Goal: Task Accomplishment & Management: Manage account settings

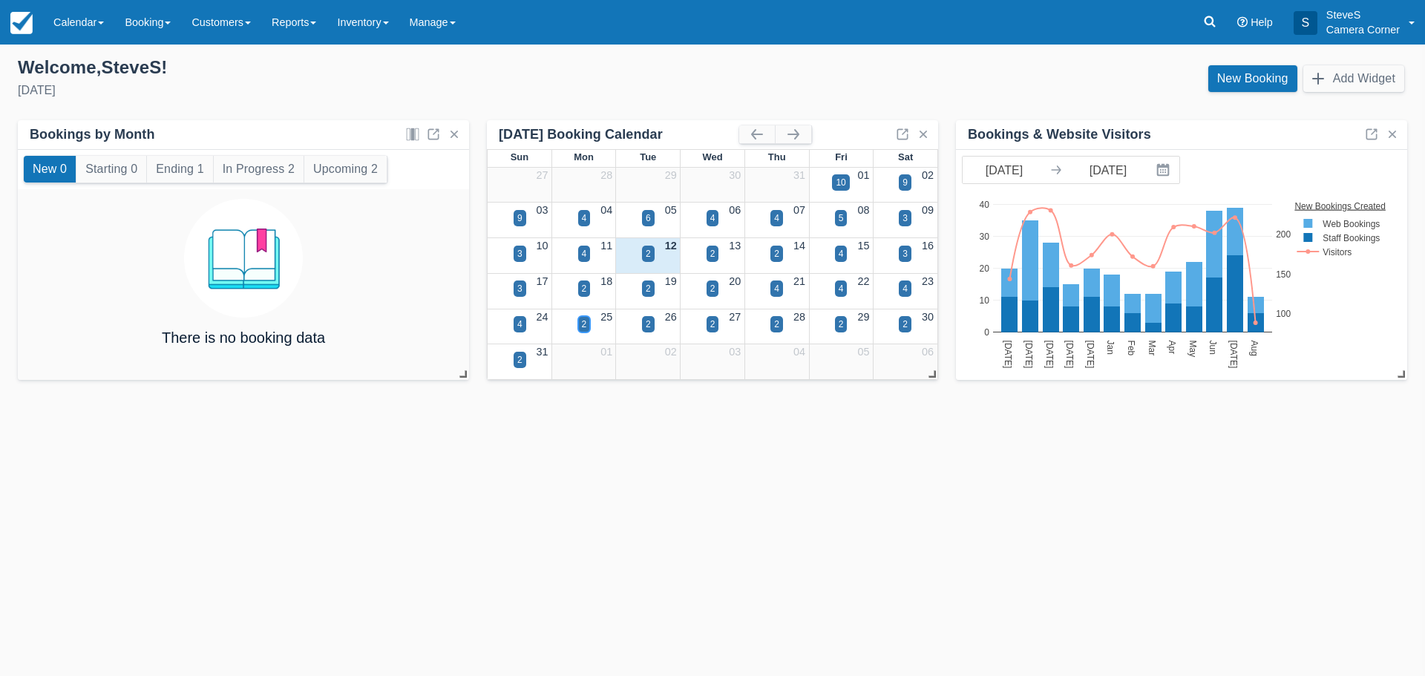
click at [578, 320] on div "2" at bounding box center [584, 324] width 13 height 16
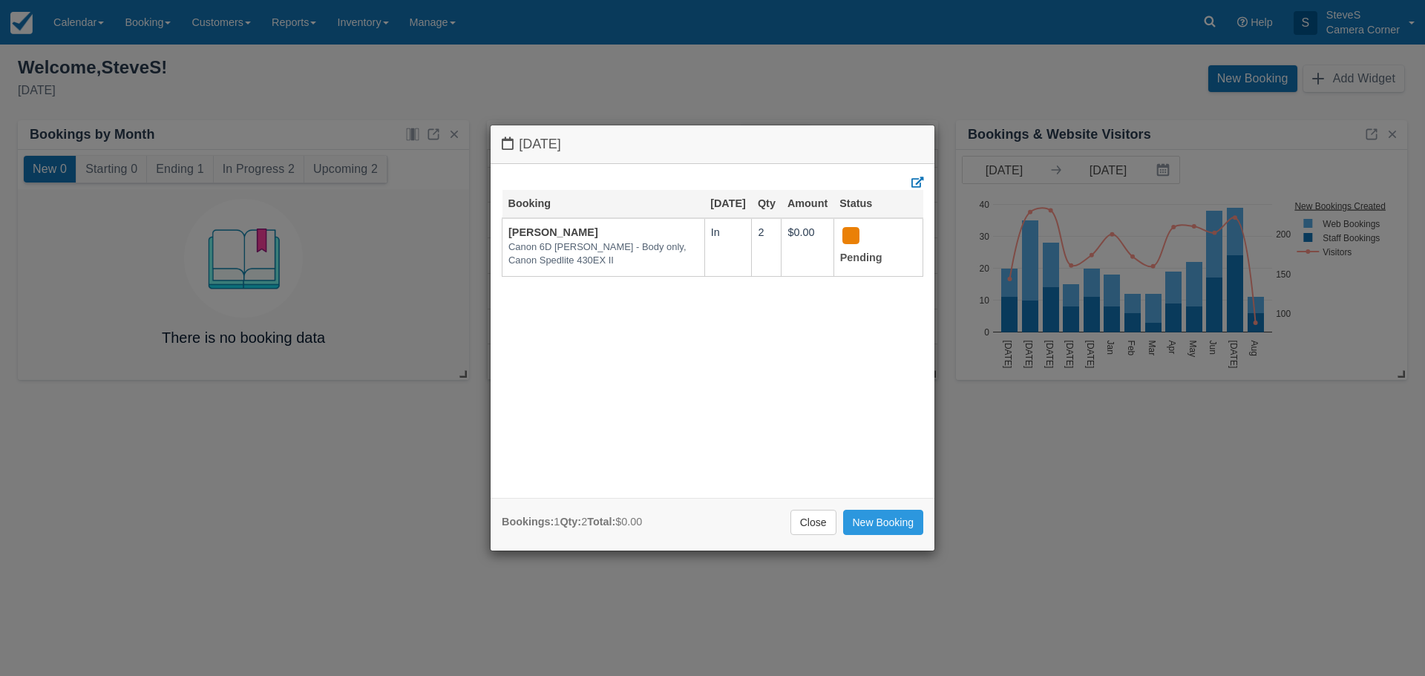
click at [804, 519] on link "Close" at bounding box center [813, 522] width 46 height 25
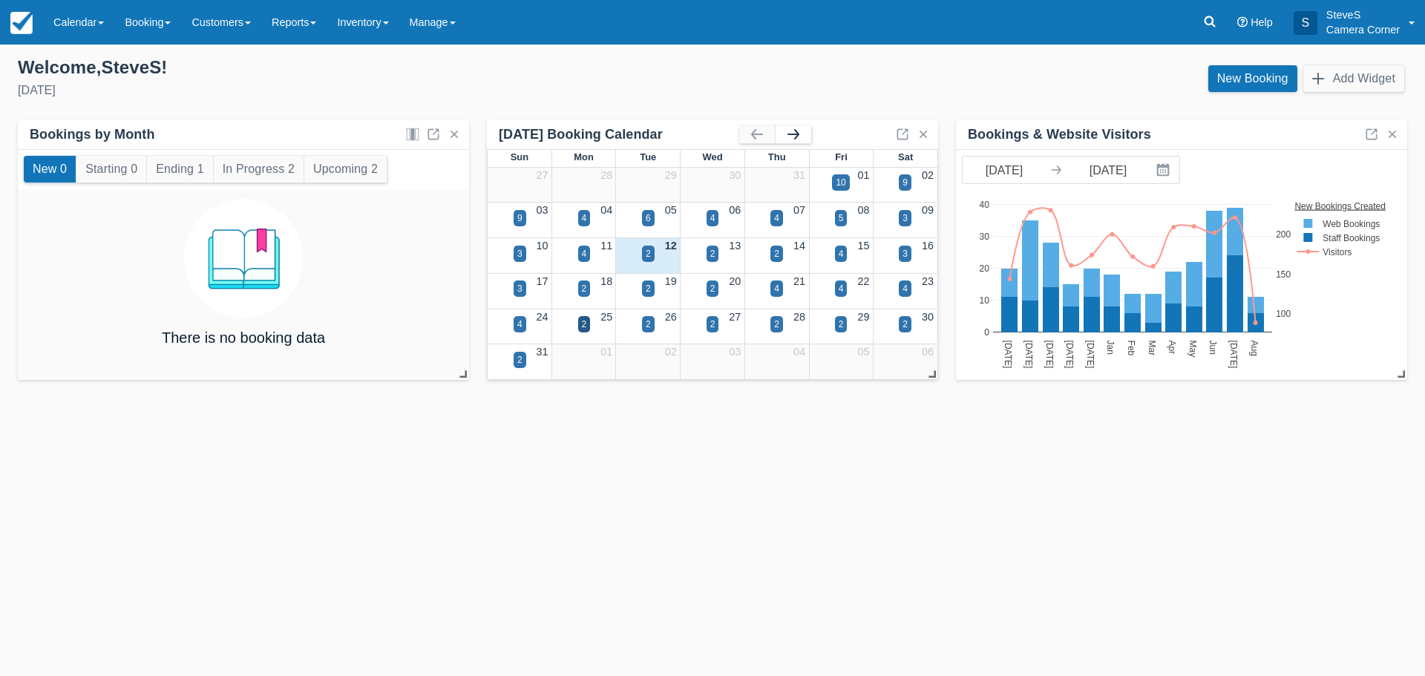
click at [801, 136] on button "button" at bounding box center [793, 134] width 36 height 18
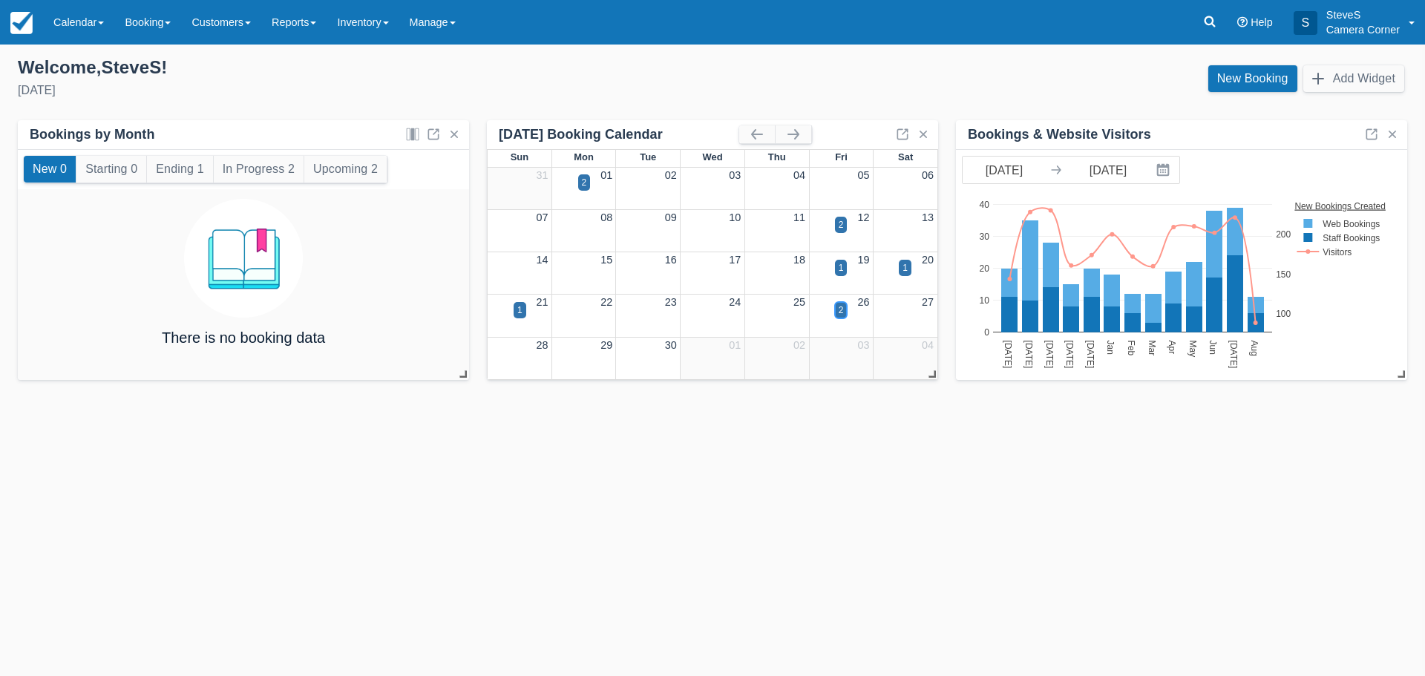
click at [836, 311] on div "2" at bounding box center [841, 310] width 13 height 16
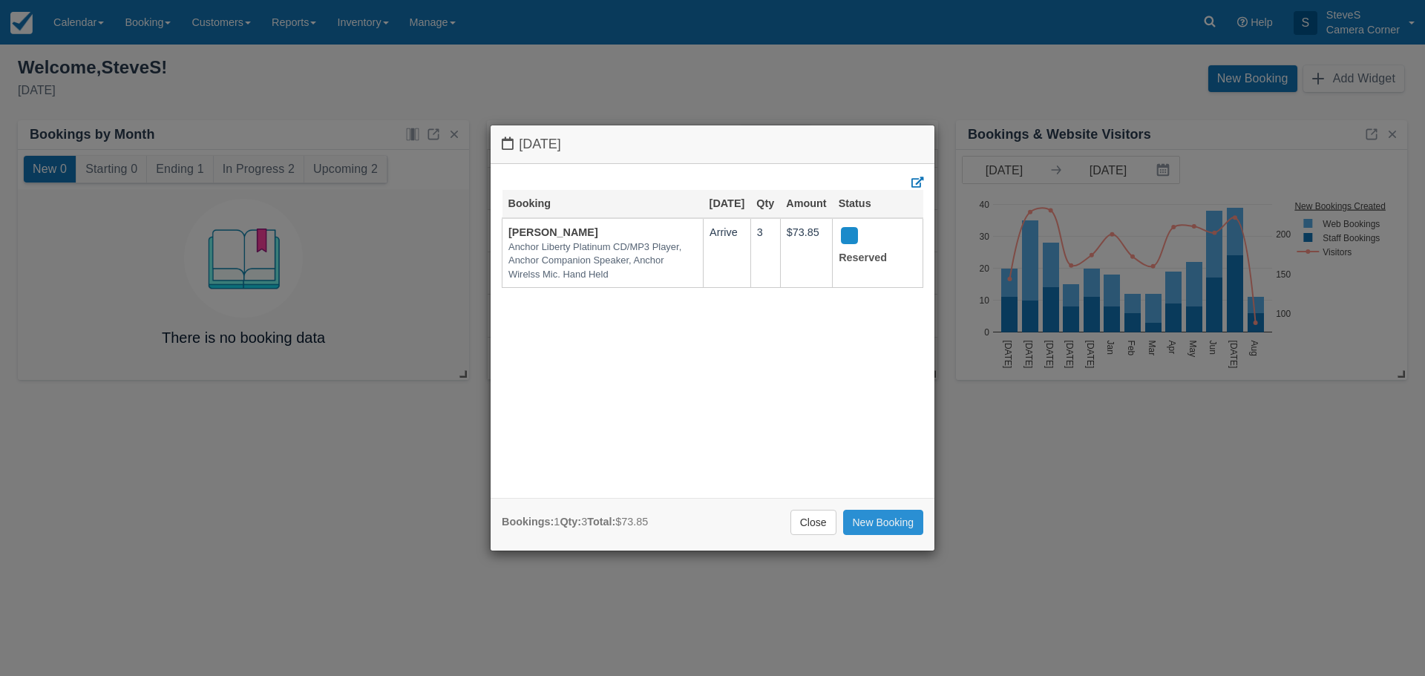
click at [889, 519] on link "New Booking" at bounding box center [883, 522] width 81 height 25
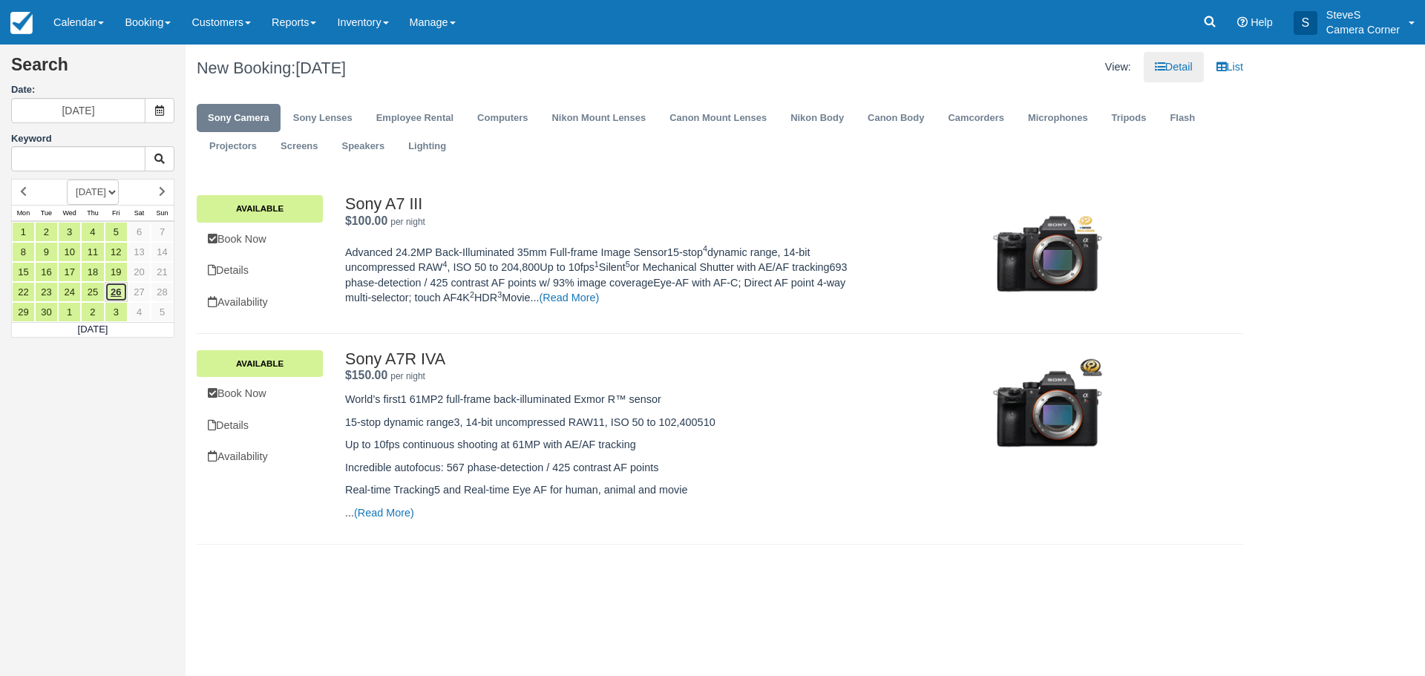
click at [114, 287] on link "26" at bounding box center [116, 292] width 23 height 20
click at [29, 19] on img at bounding box center [21, 23] width 22 height 22
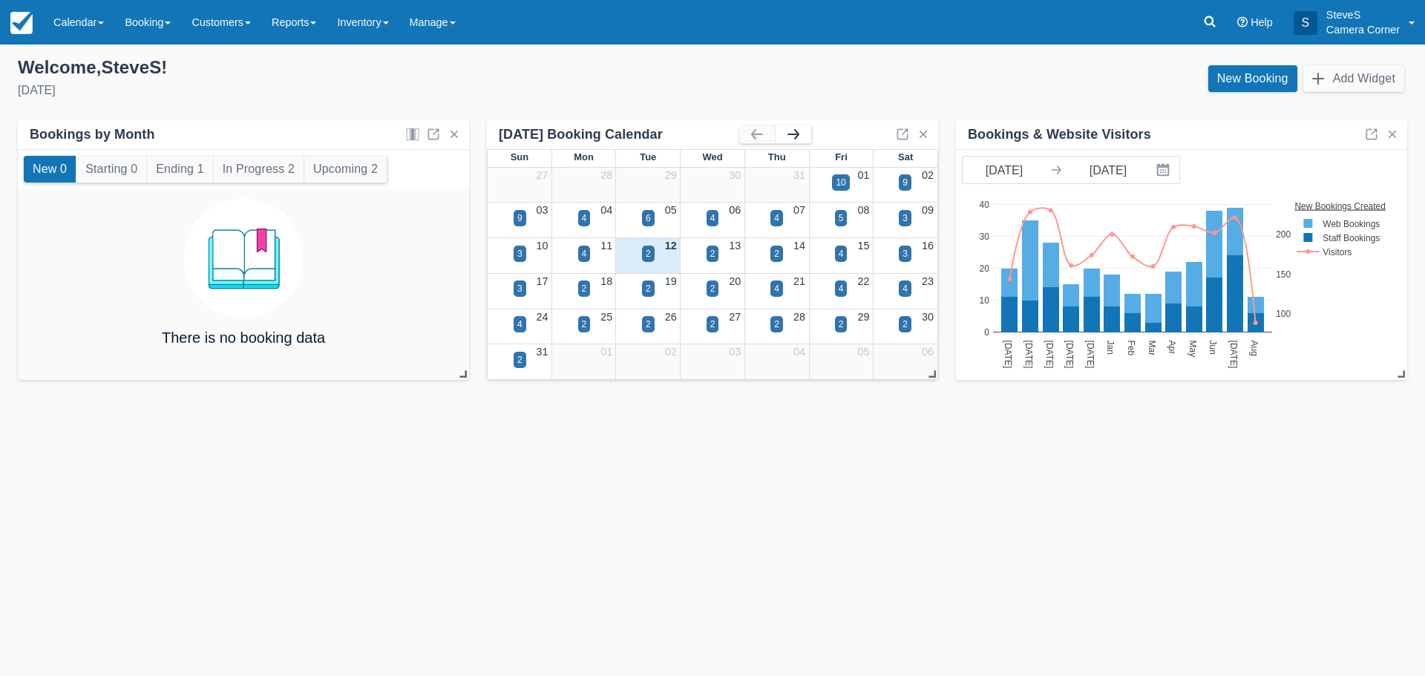
click at [794, 133] on button "button" at bounding box center [793, 134] width 36 height 18
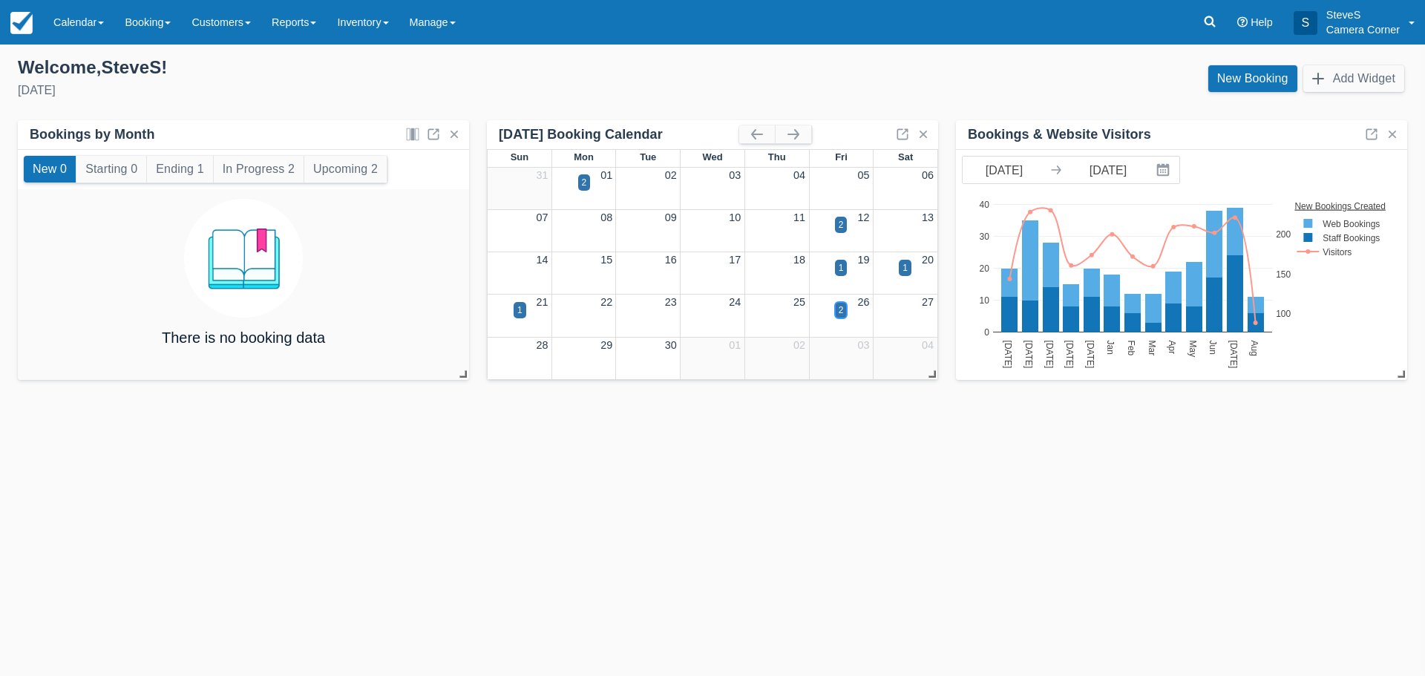
click at [836, 311] on div "2" at bounding box center [841, 310] width 13 height 16
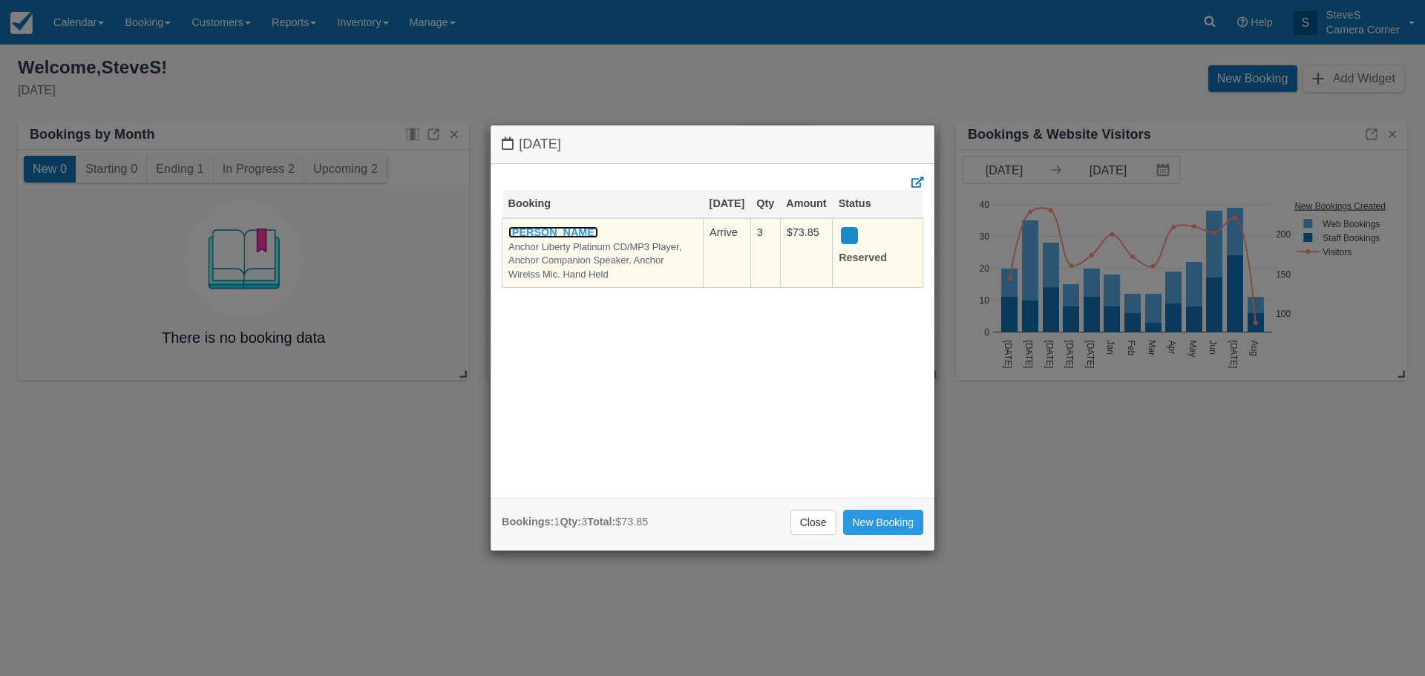
click at [575, 238] on link "[PERSON_NAME]" at bounding box center [553, 232] width 90 height 12
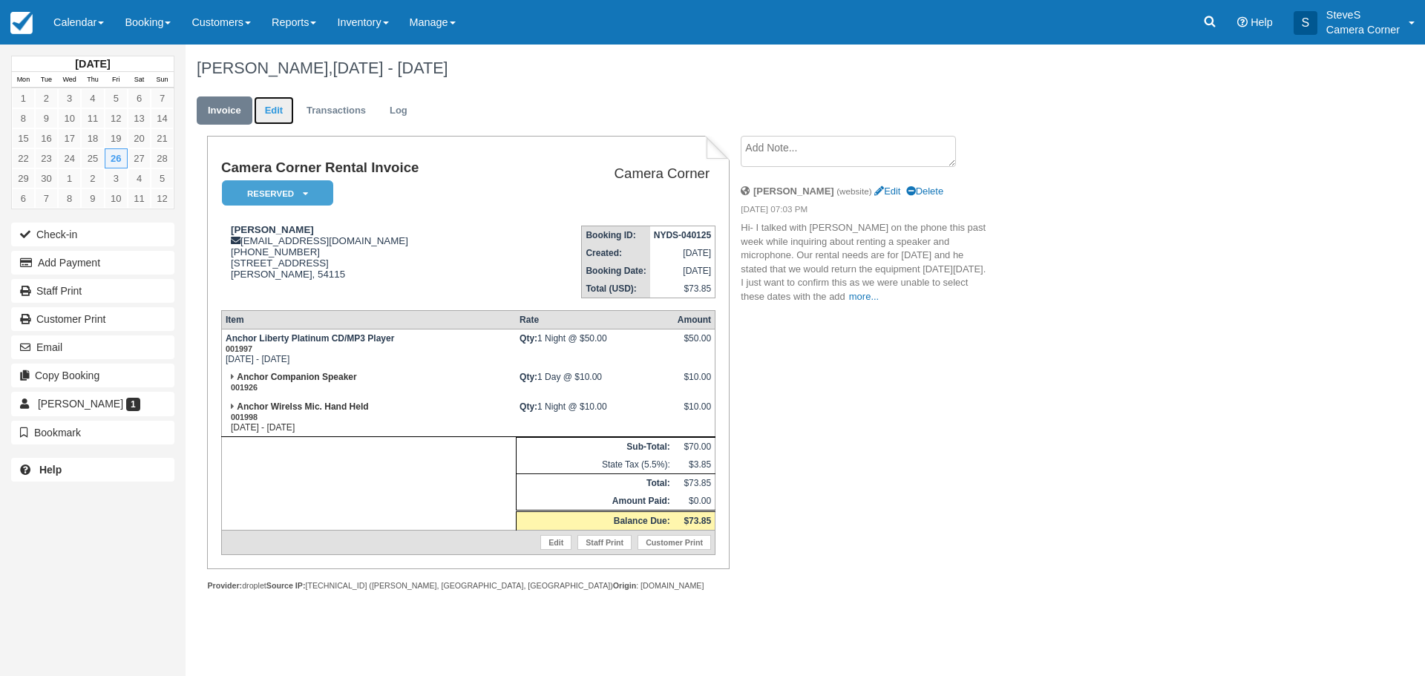
click at [278, 111] on link "Edit" at bounding box center [274, 110] width 40 height 29
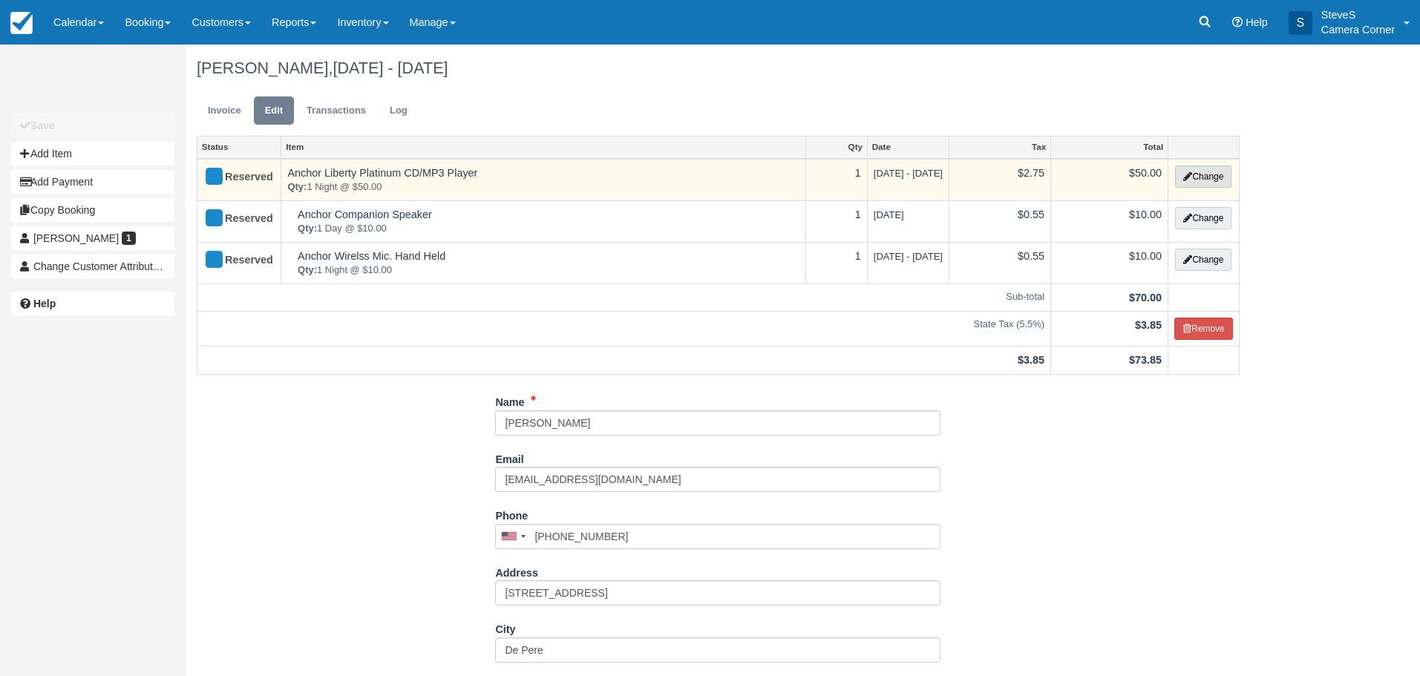
click at [1190, 183] on button "Change" at bounding box center [1203, 176] width 56 height 22
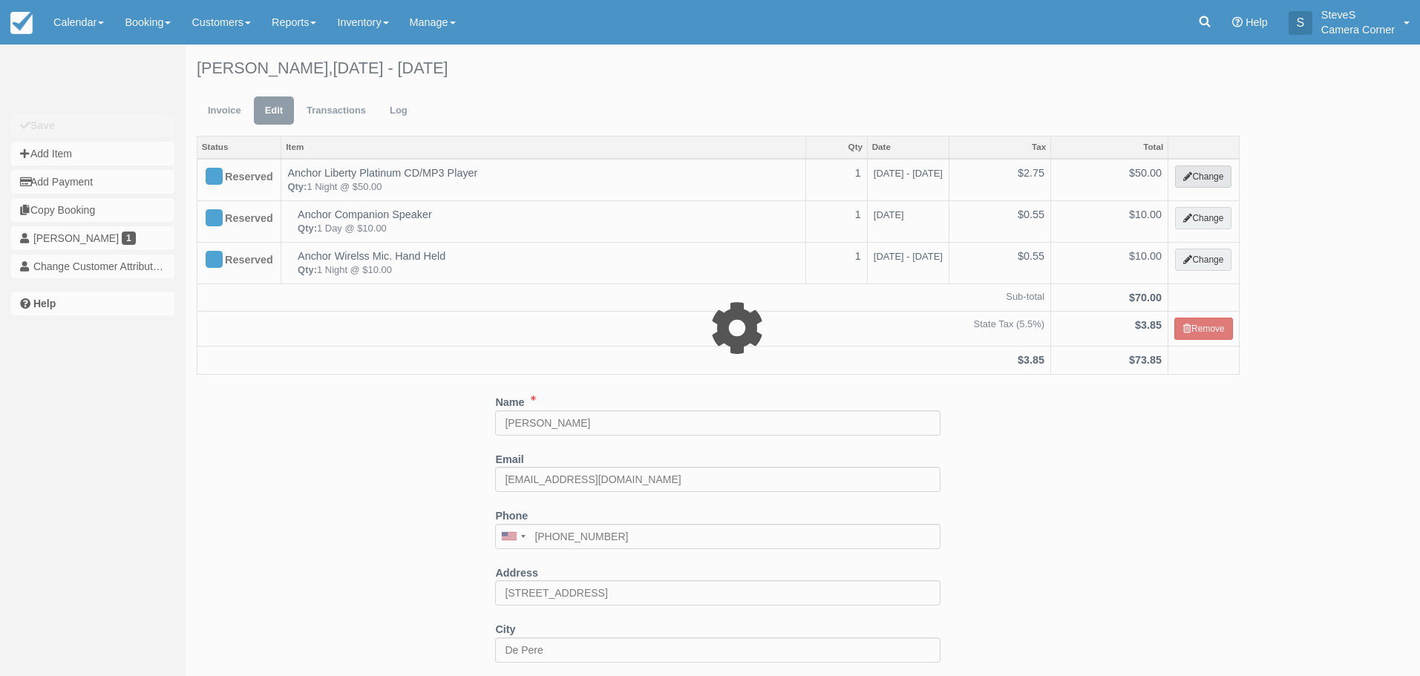
select select "14"
type input "50.00"
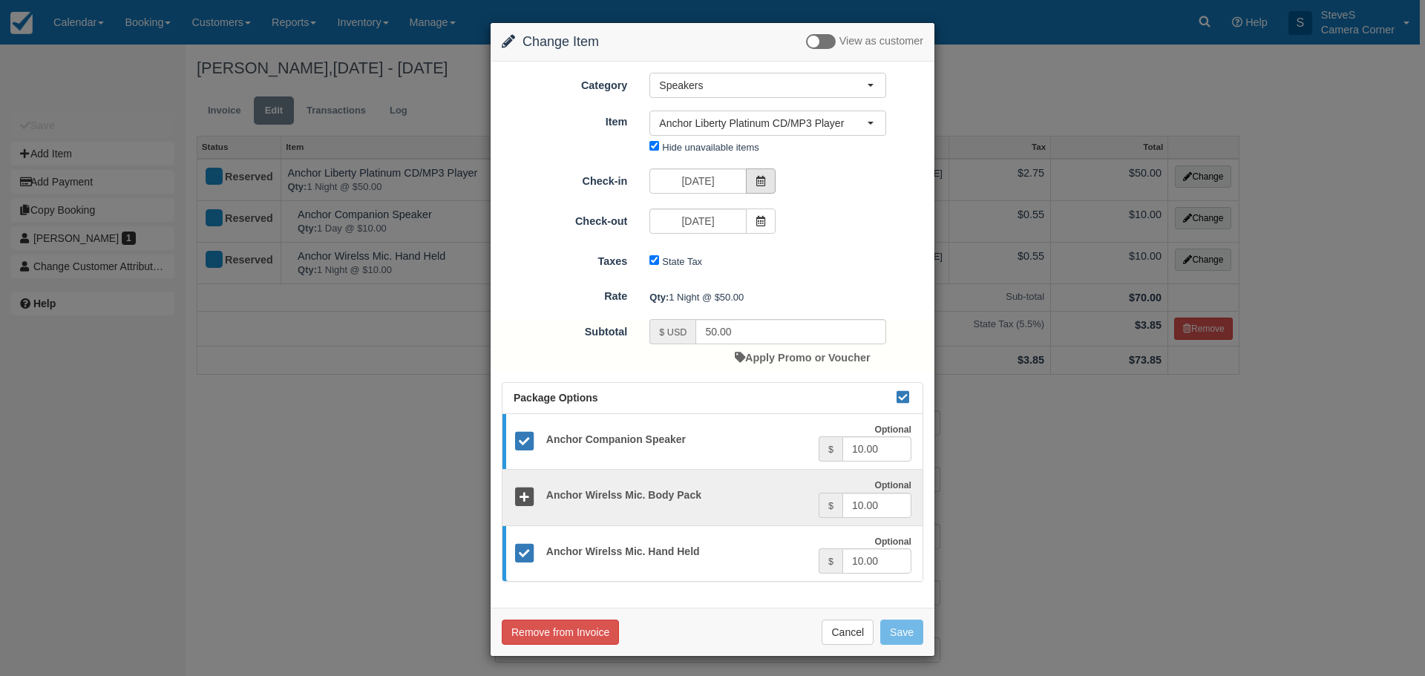
click at [756, 182] on icon at bounding box center [760, 181] width 10 height 10
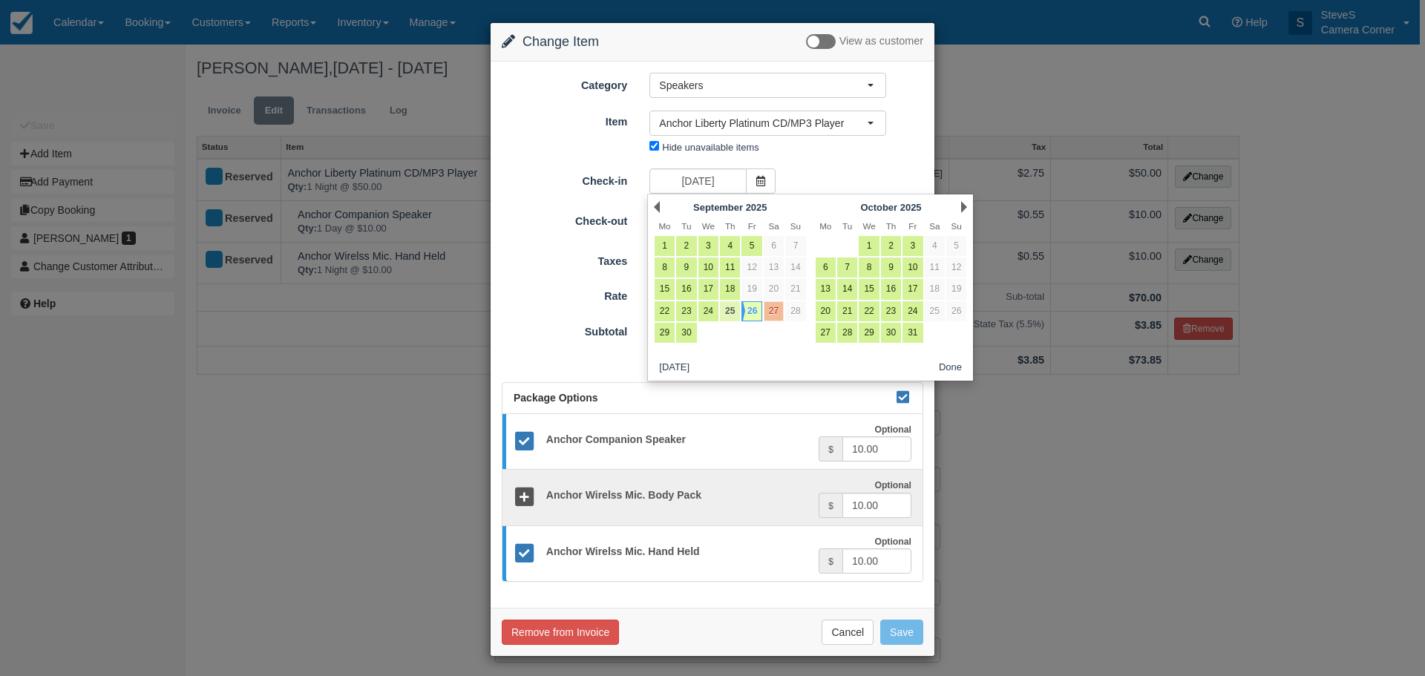
click at [729, 317] on link "25" at bounding box center [730, 311] width 20 height 20
type input "09/25/25"
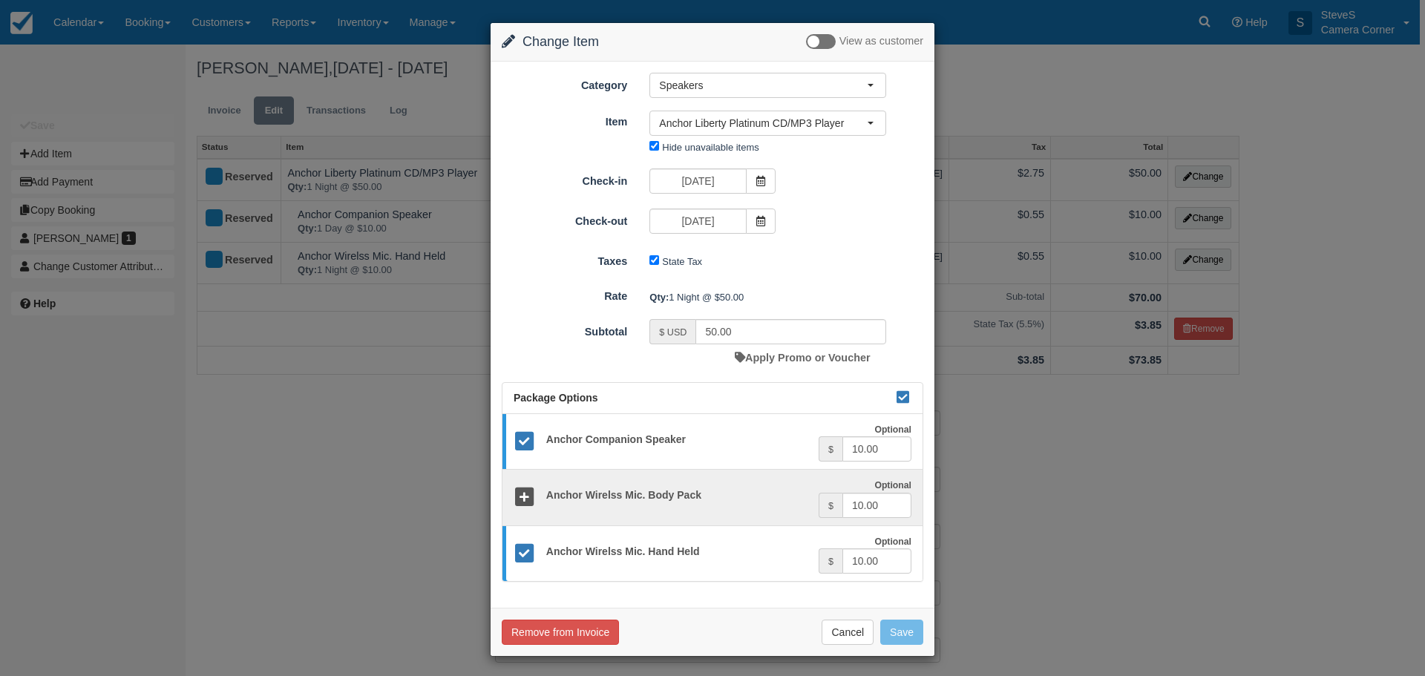
type input "75.00"
click at [904, 637] on button "Save" at bounding box center [901, 632] width 43 height 25
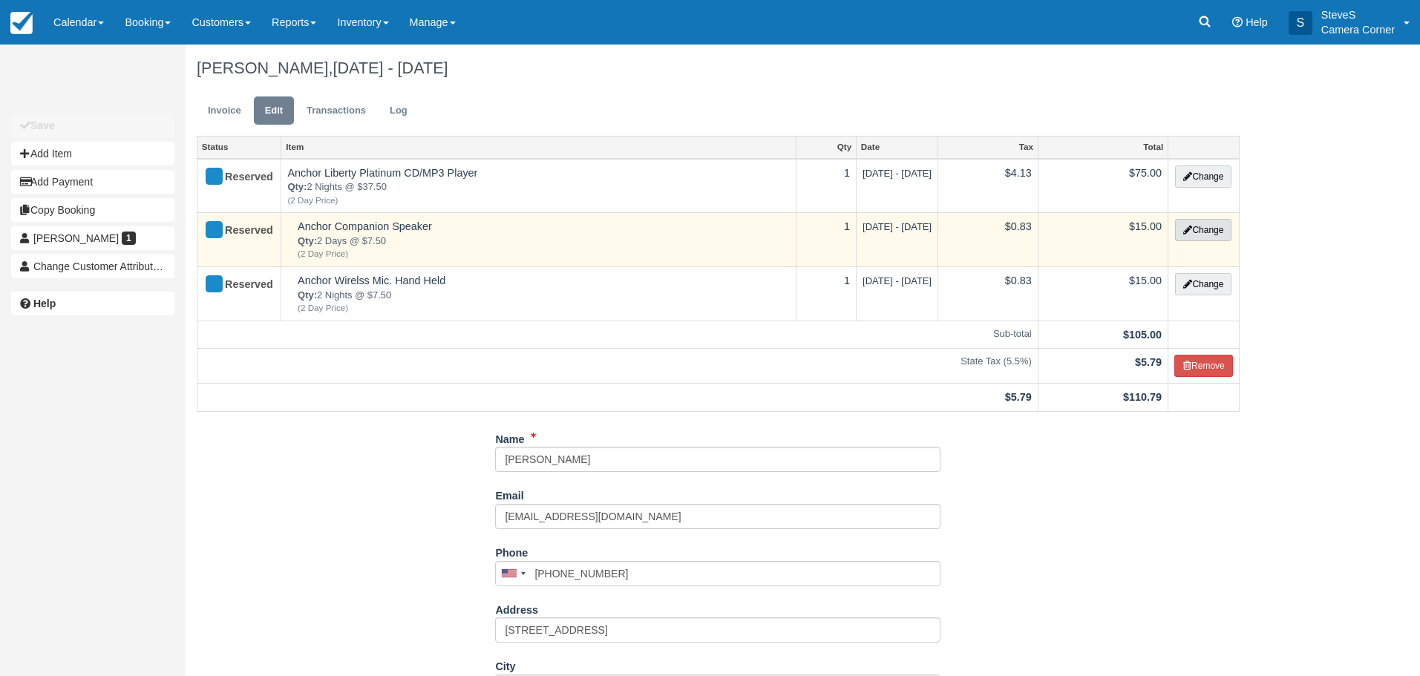
click at [1199, 231] on button "Change" at bounding box center [1203, 230] width 56 height 22
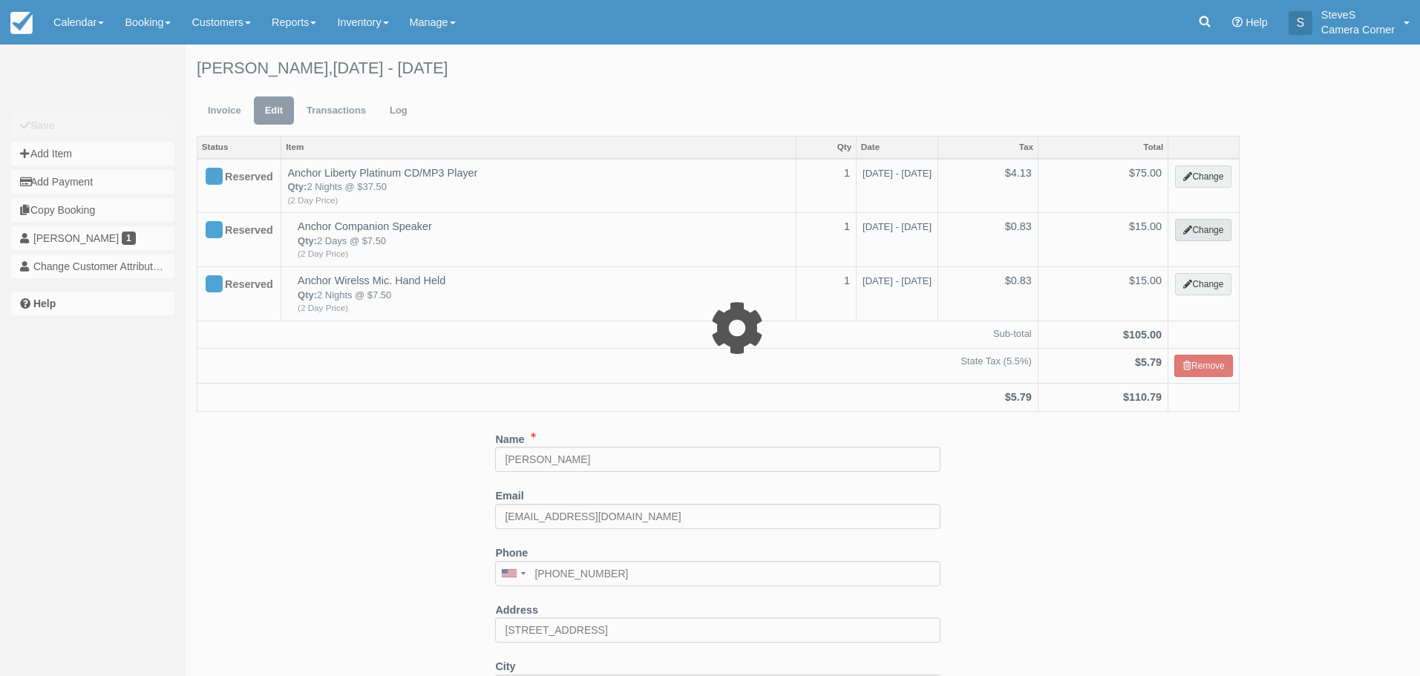
select select "14"
type input "15.00"
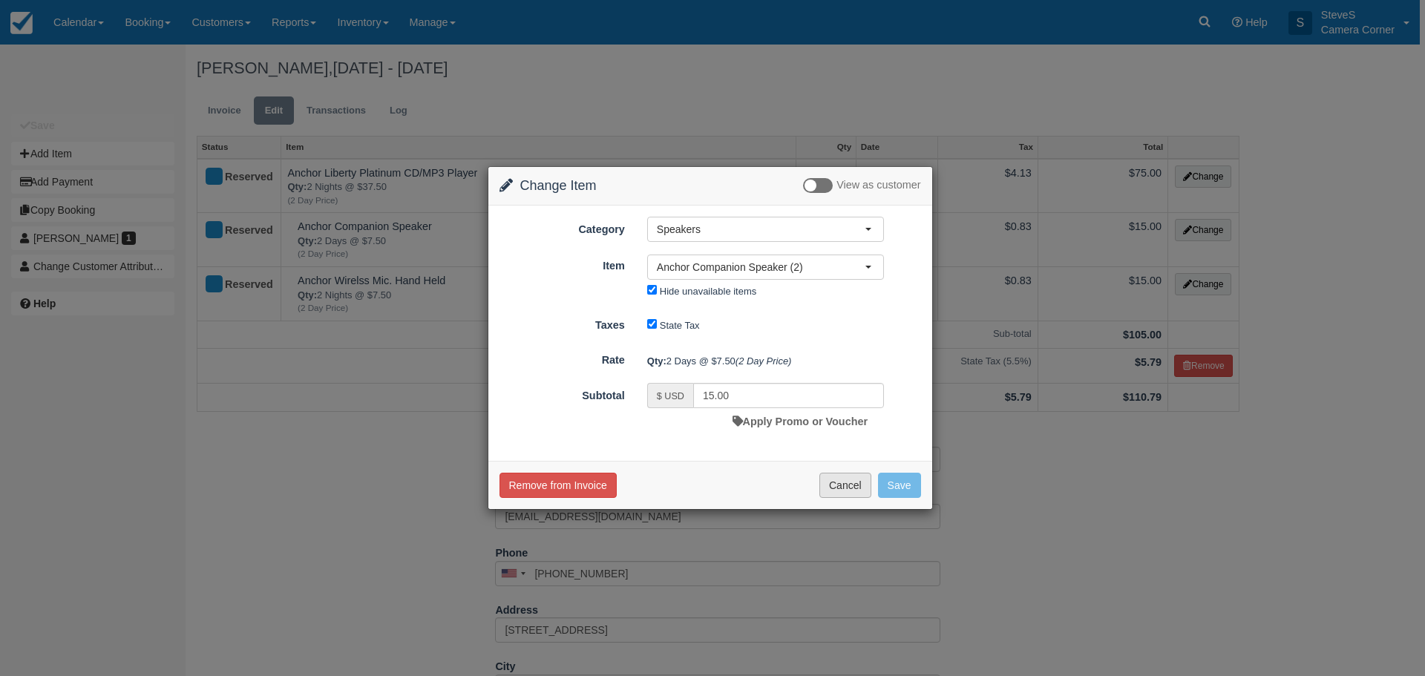
click at [847, 493] on button "Cancel" at bounding box center [845, 485] width 52 height 25
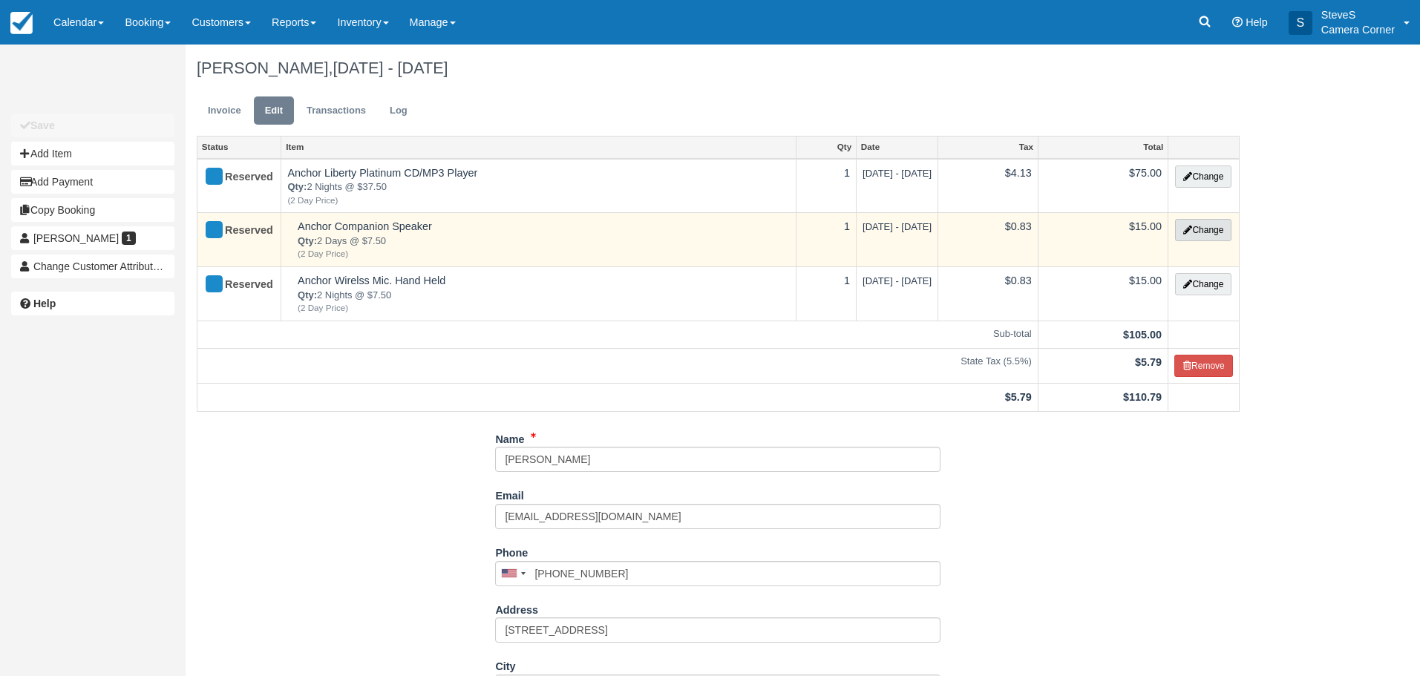
click at [1193, 226] on button "Change" at bounding box center [1203, 230] width 56 height 22
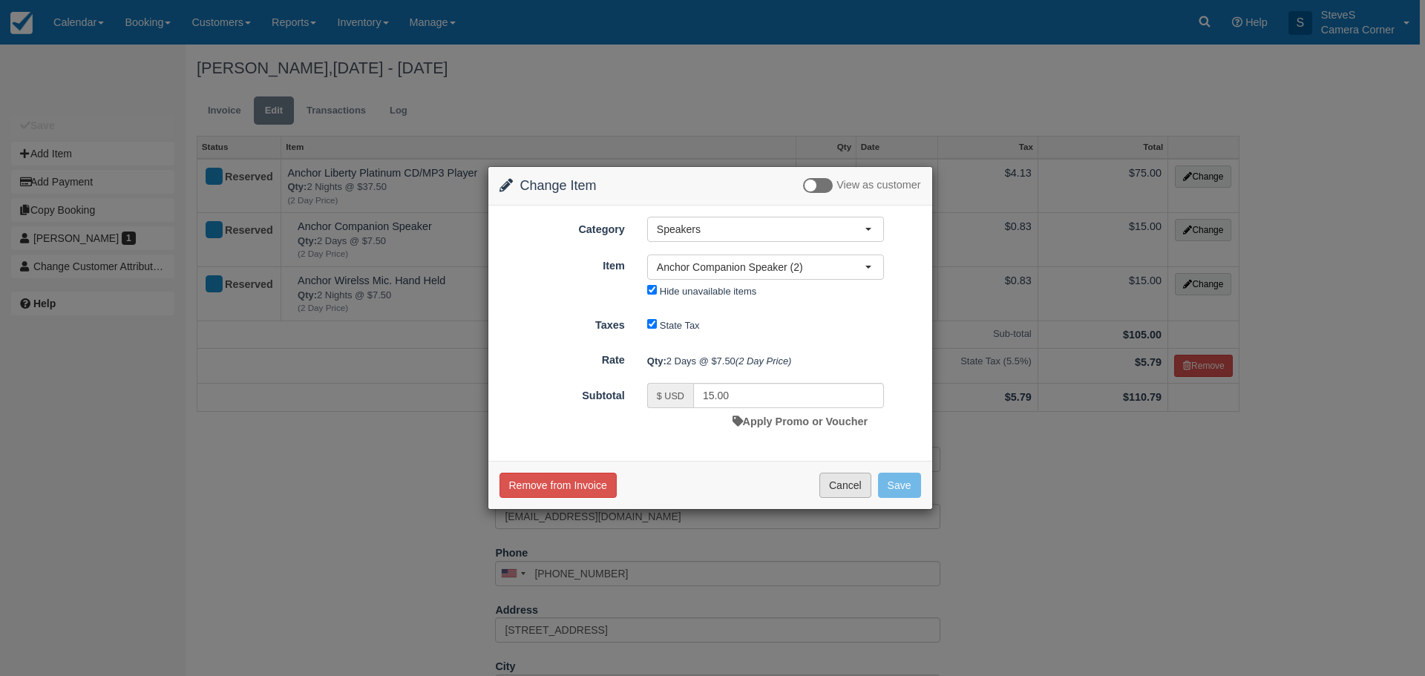
click at [833, 486] on button "Cancel" at bounding box center [845, 485] width 52 height 25
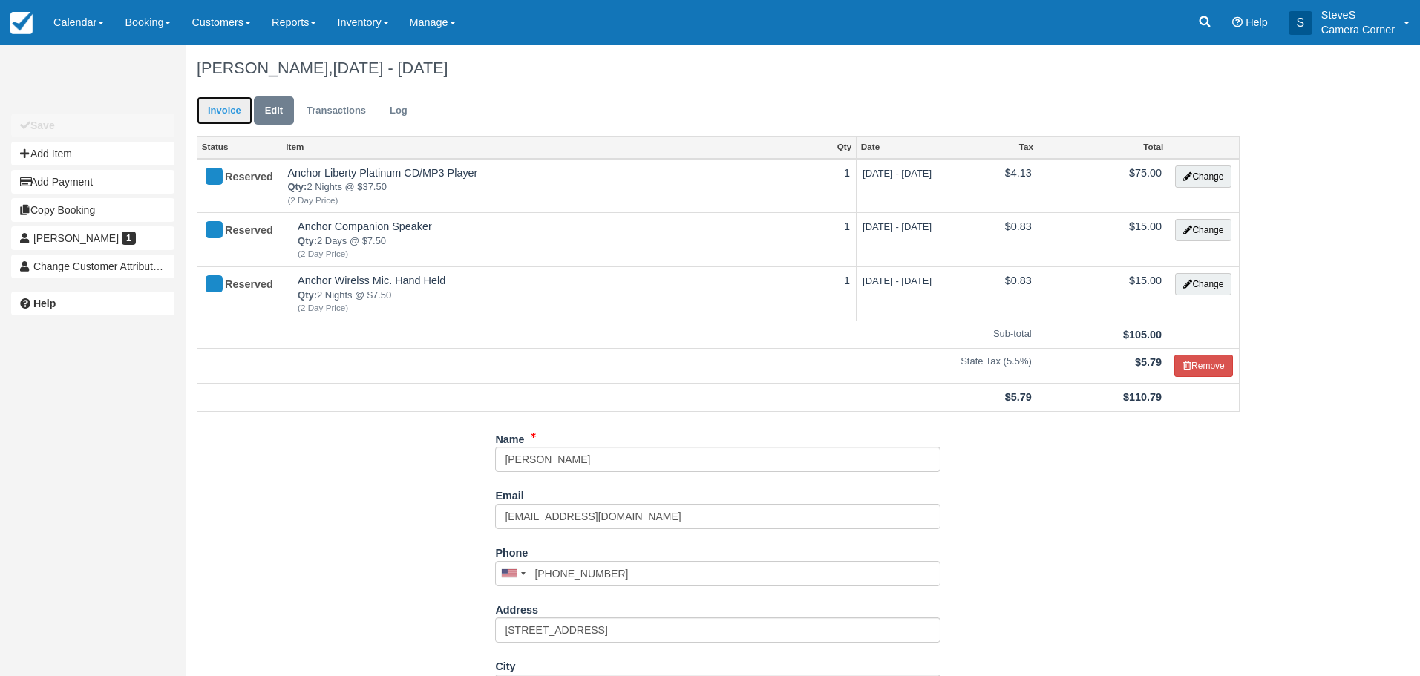
click at [220, 111] on link "Invoice" at bounding box center [225, 110] width 56 height 29
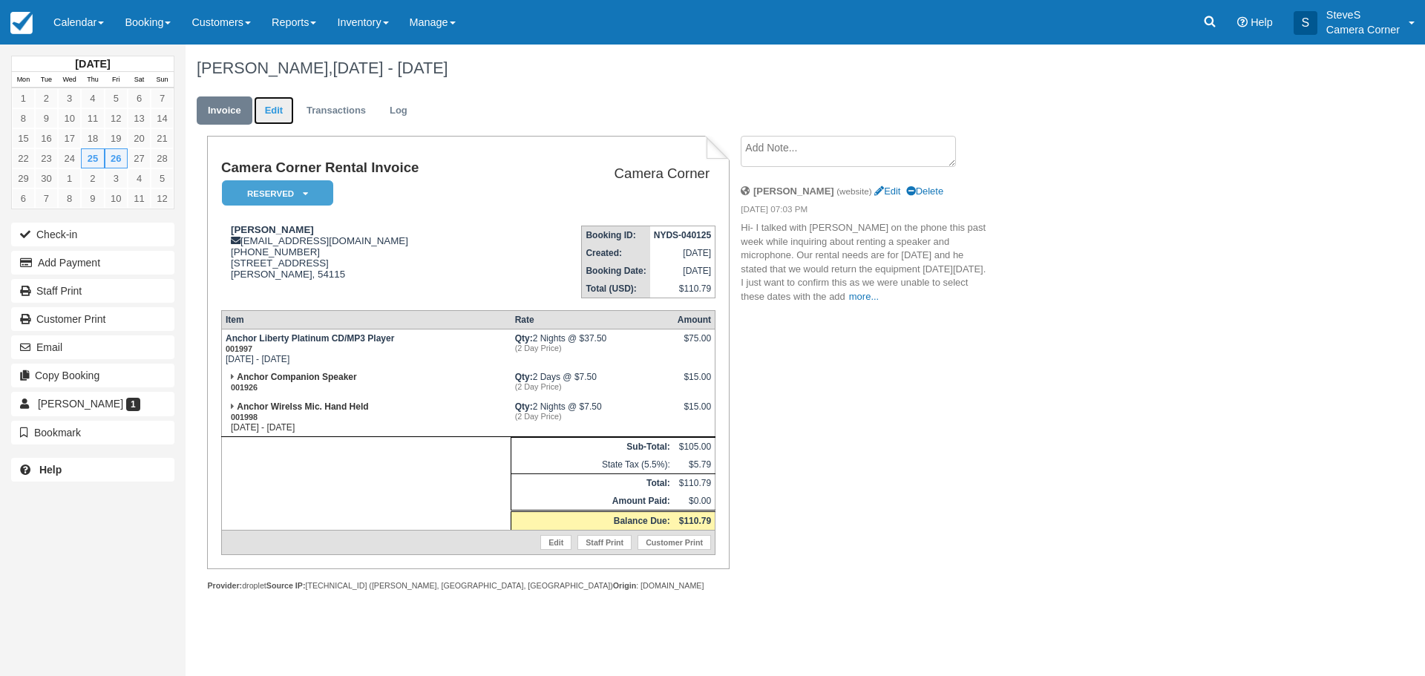
click at [275, 107] on link "Edit" at bounding box center [274, 110] width 40 height 29
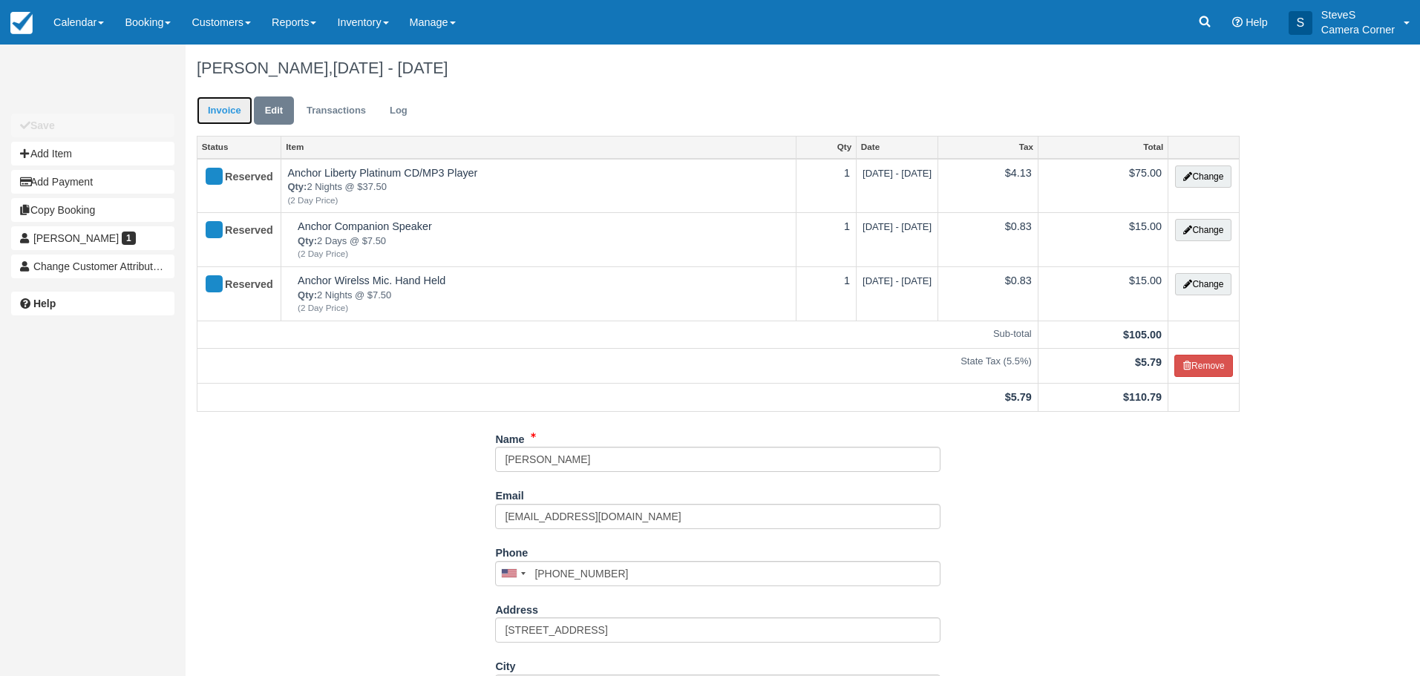
click at [219, 112] on link "Invoice" at bounding box center [225, 110] width 56 height 29
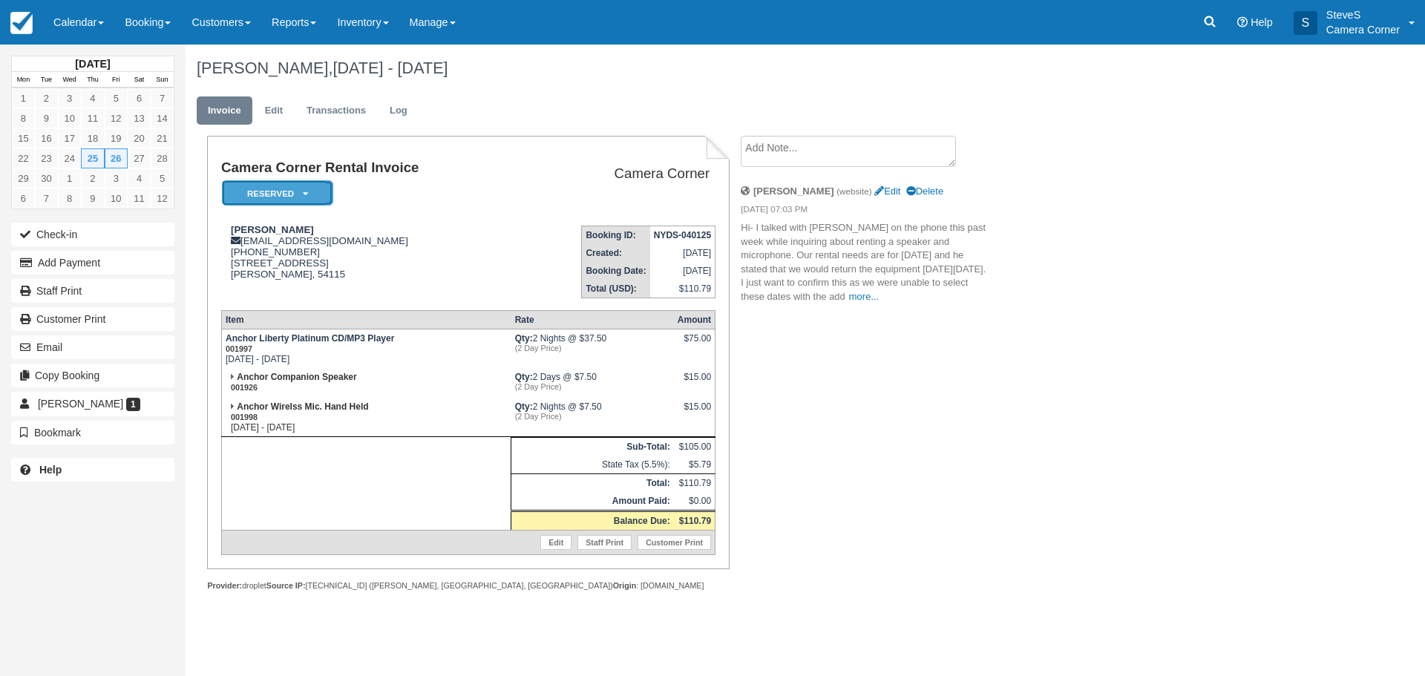
click at [253, 194] on em "Reserved" at bounding box center [277, 193] width 111 height 26
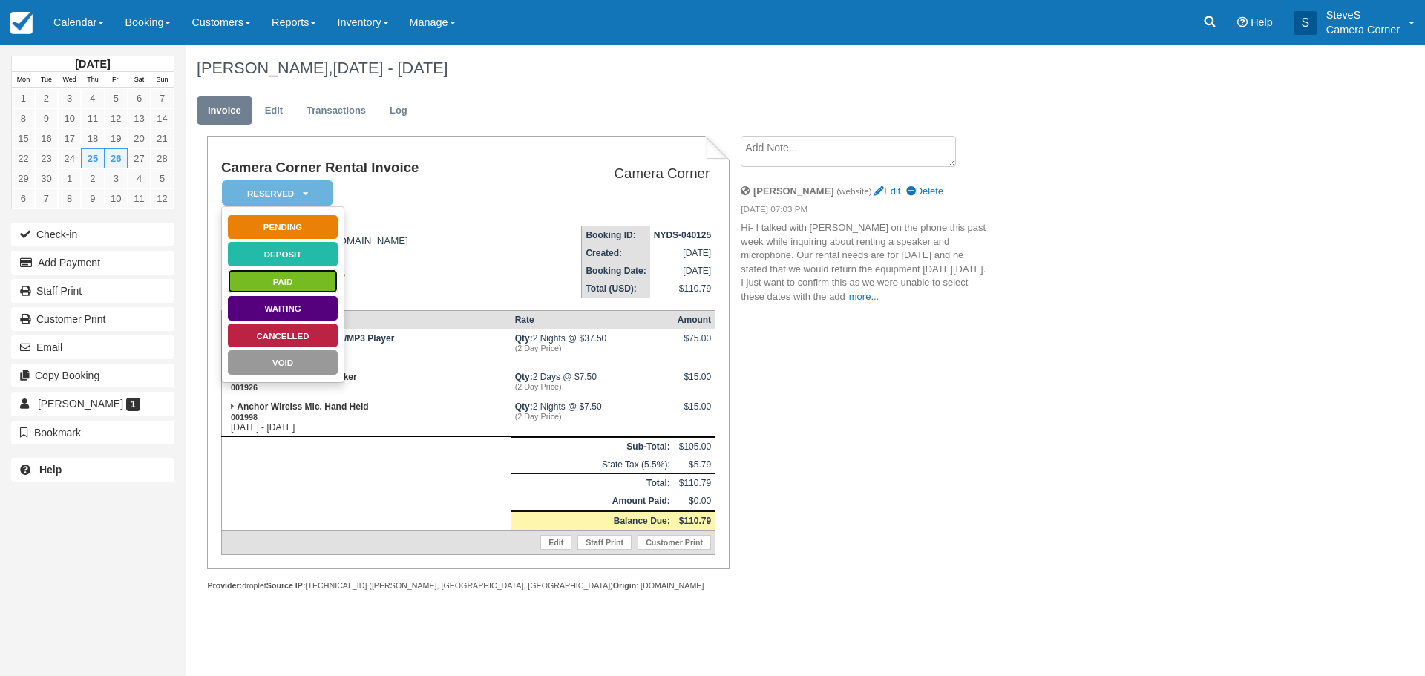
click at [293, 276] on link "Paid" at bounding box center [282, 282] width 111 height 26
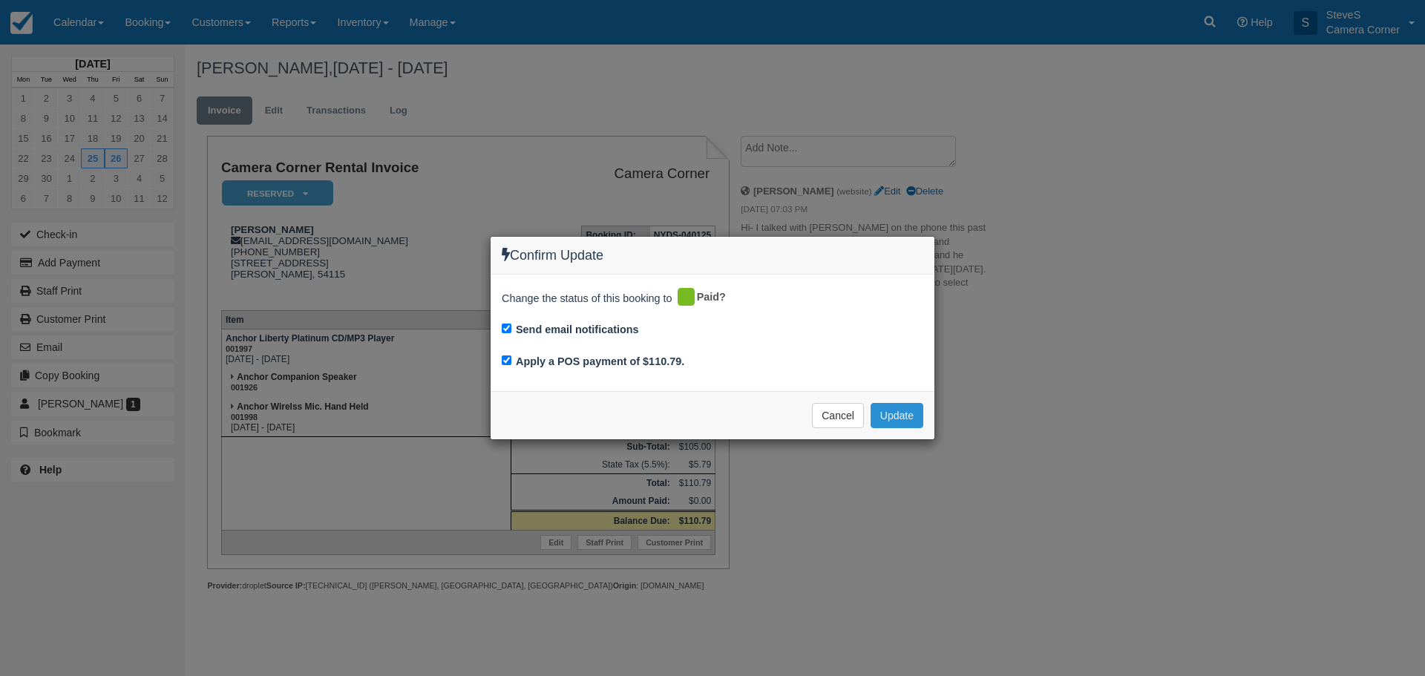
click at [902, 413] on button "Update" at bounding box center [896, 415] width 53 height 25
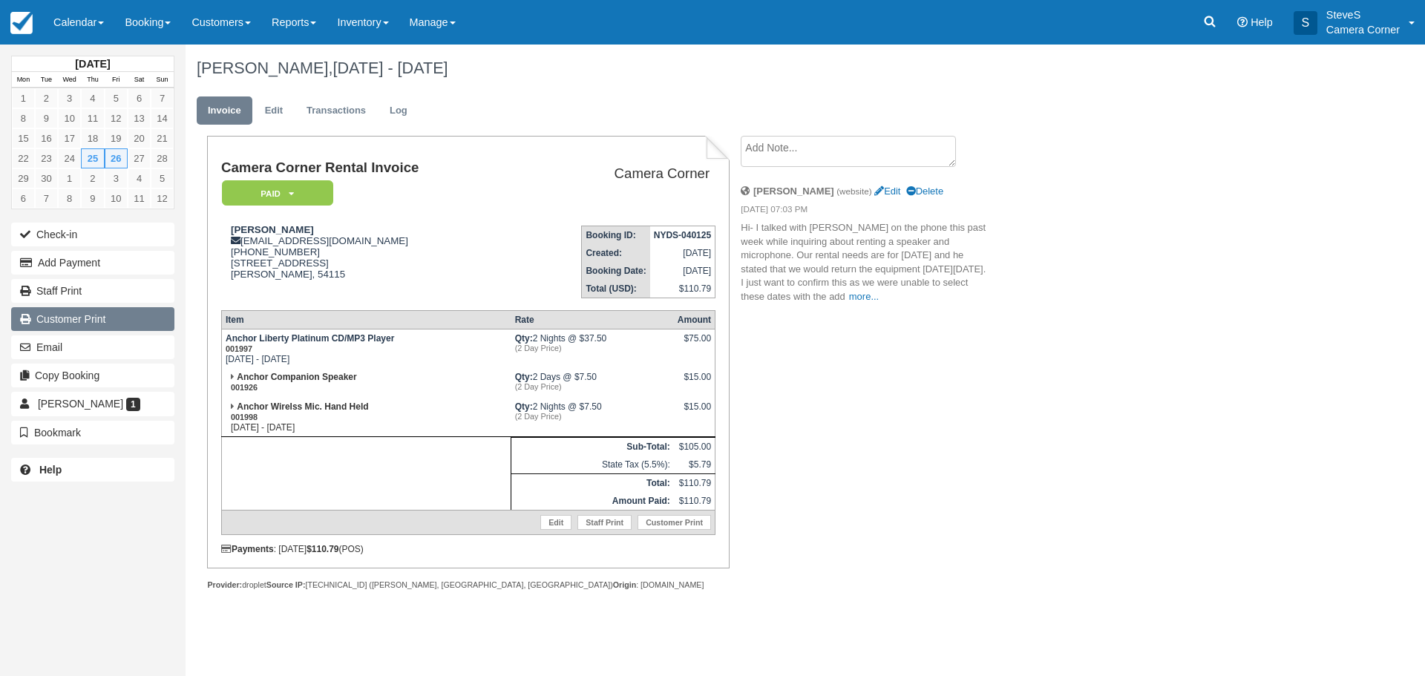
click at [105, 324] on link "Customer Print" at bounding box center [92, 319] width 163 height 24
